Goal: Find specific page/section: Find specific page/section

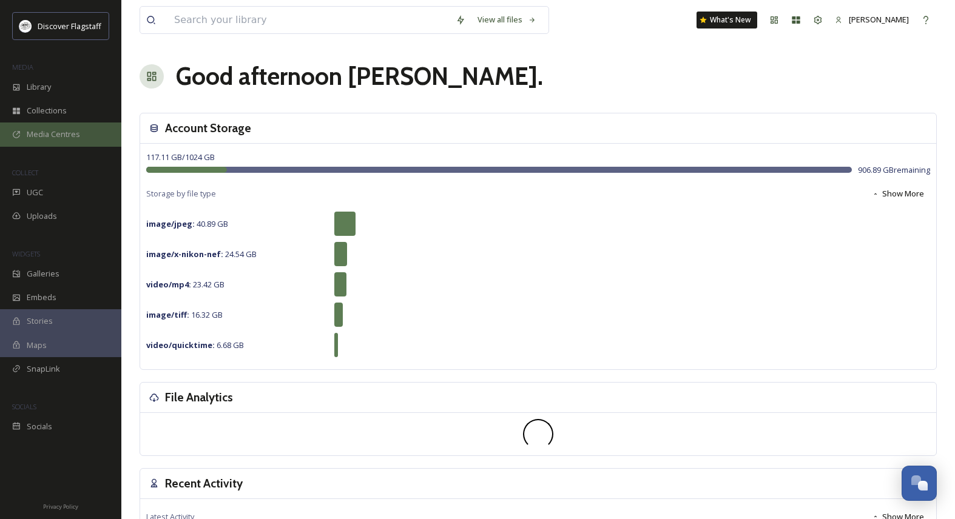
click at [48, 136] on span "Media Centres" at bounding box center [53, 135] width 53 height 12
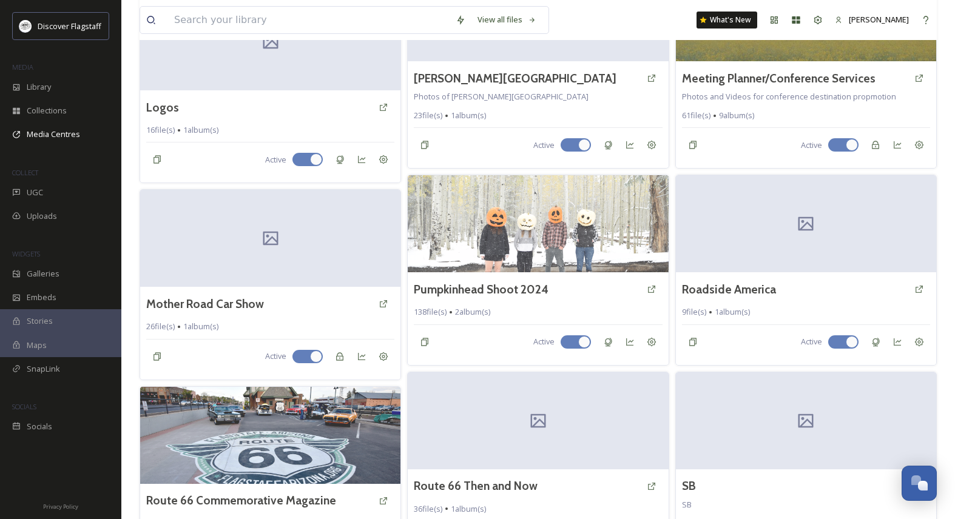
scroll to position [1311, 0]
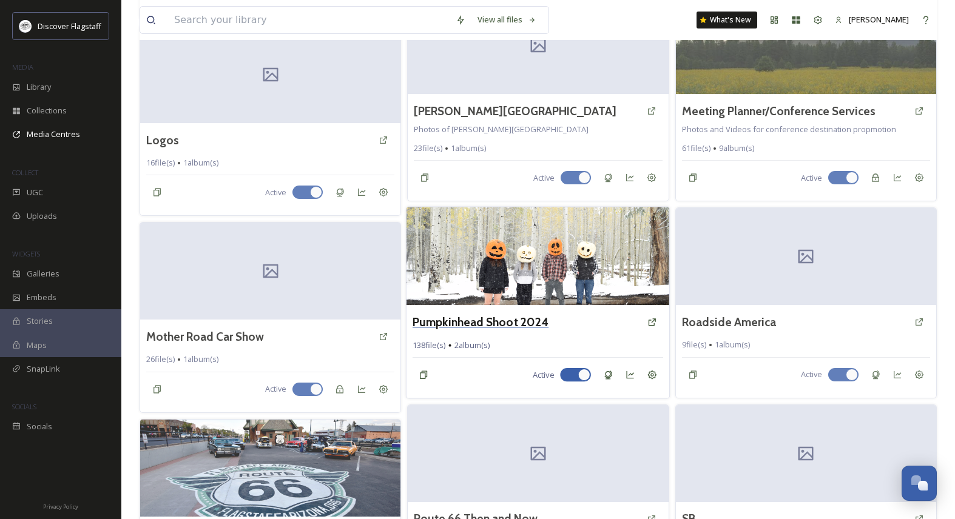
click at [490, 320] on h3 "Pumpkinhead Shoot 2024" at bounding box center [481, 323] width 136 height 18
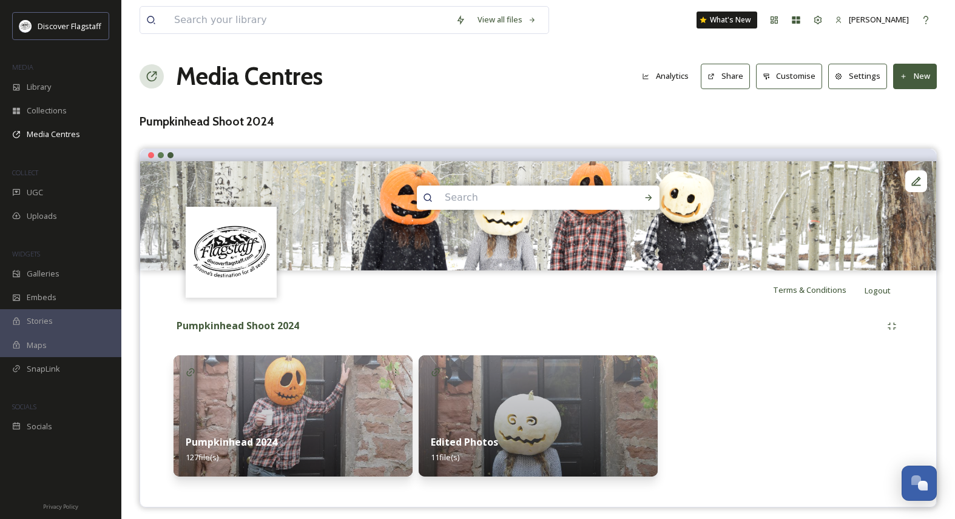
click at [517, 421] on img at bounding box center [538, 415] width 239 height 121
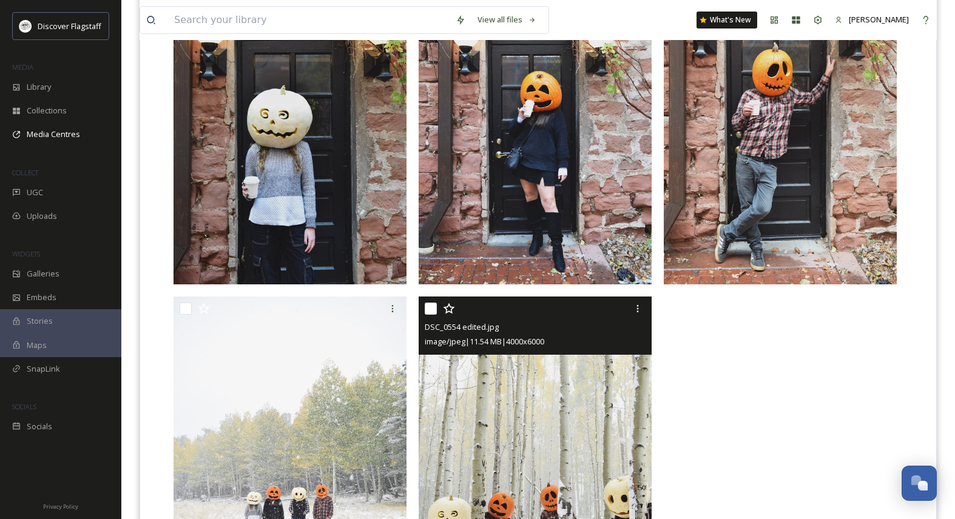
scroll to position [788, 0]
